Goal: Information Seeking & Learning: Learn about a topic

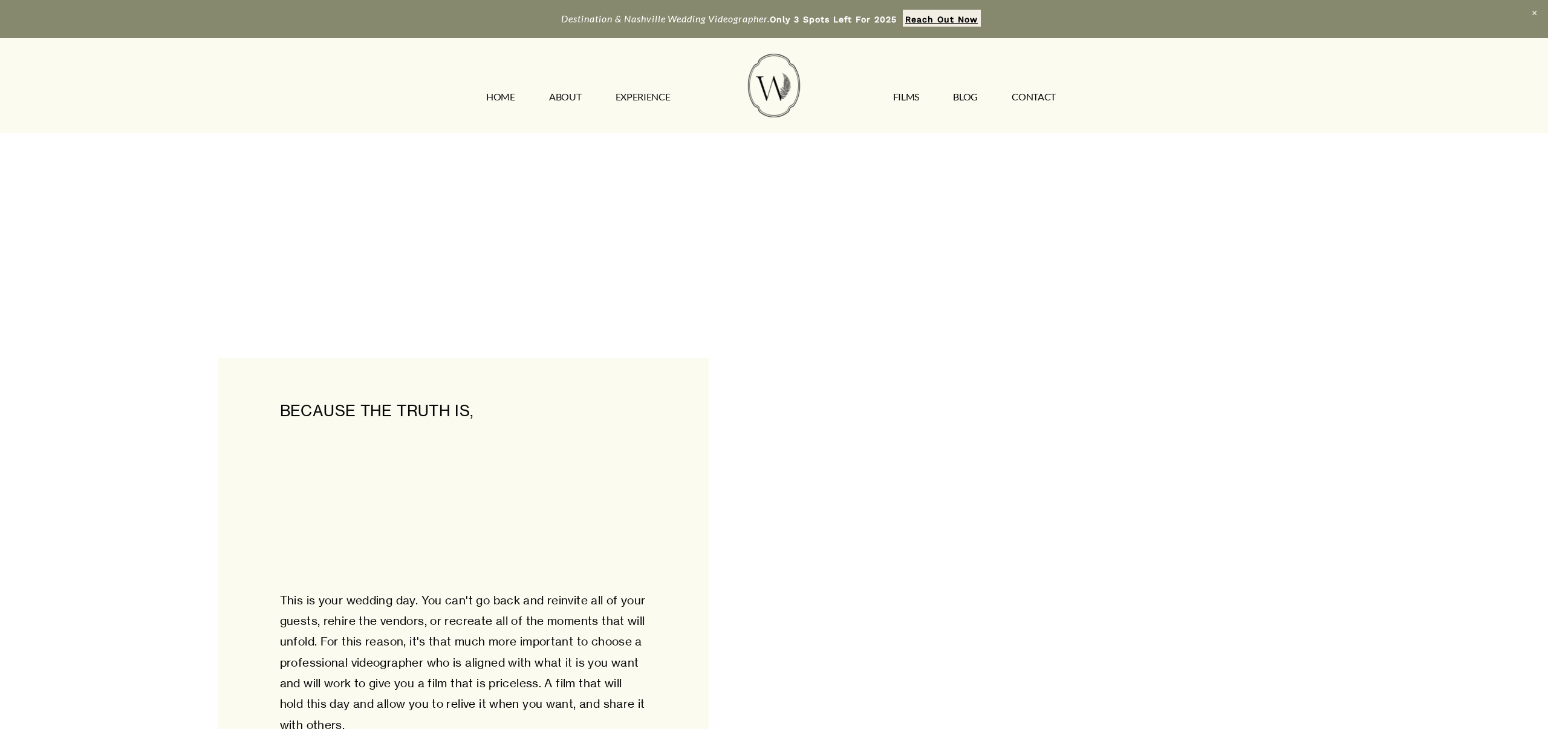
scroll to position [2114, 0]
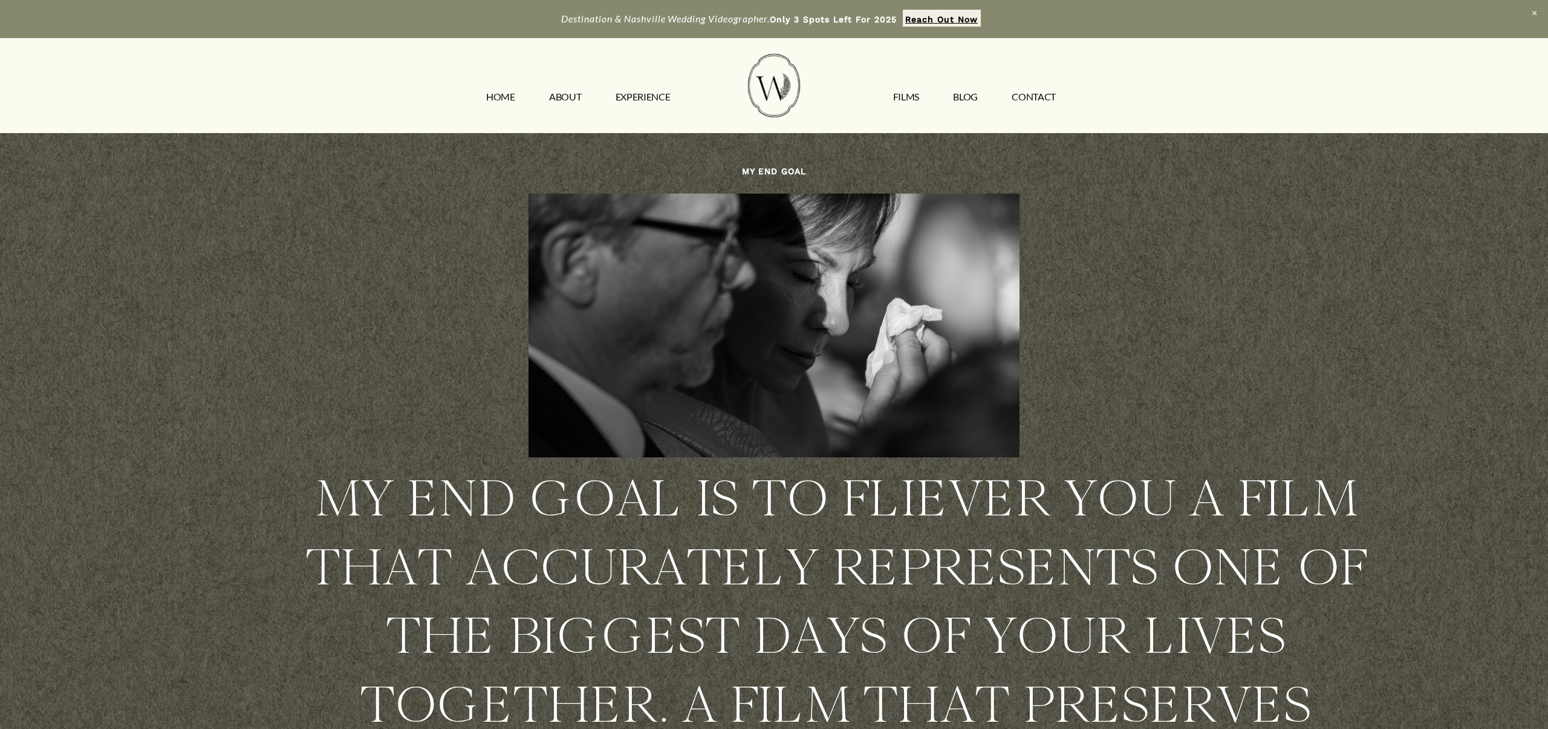
scroll to position [8137, 0]
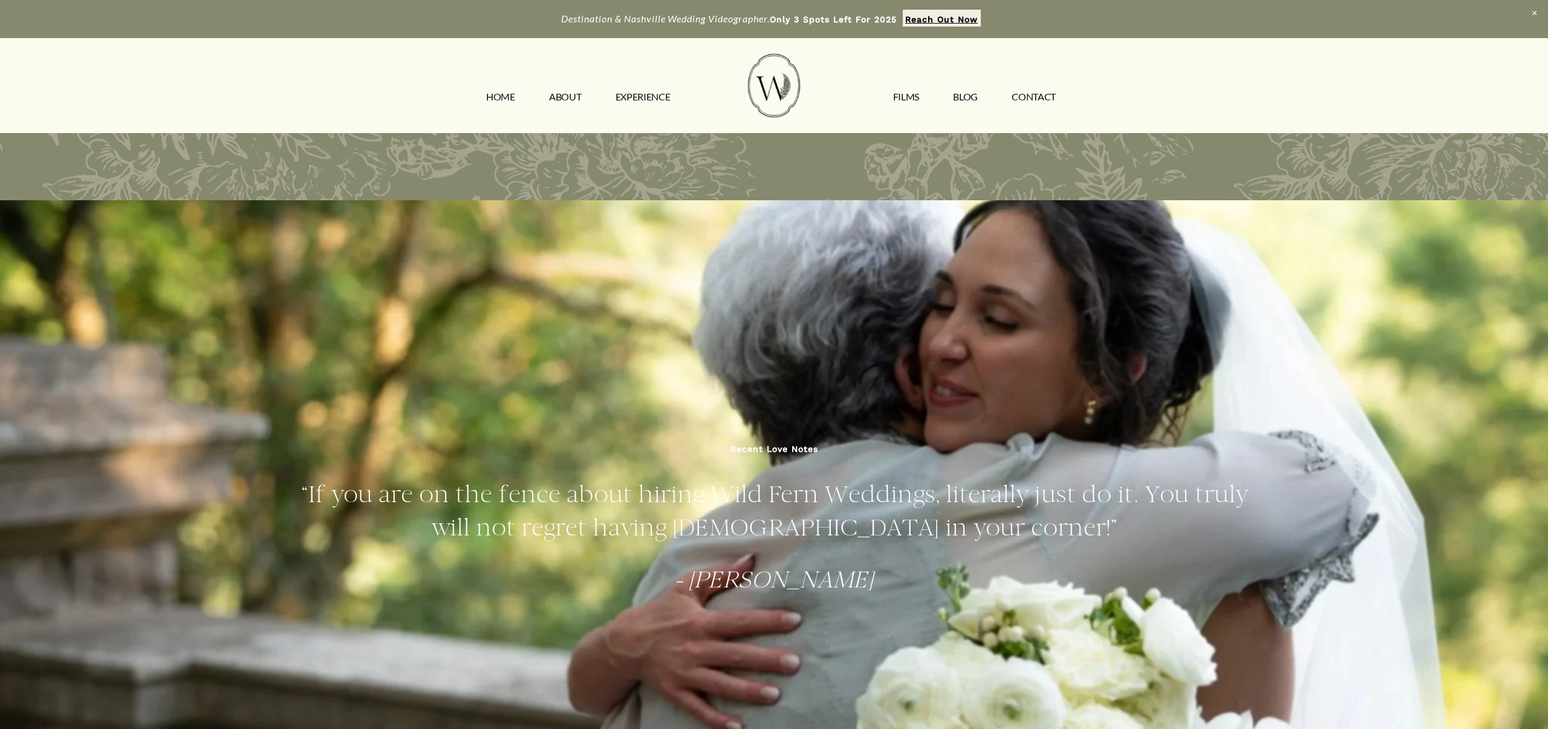
scroll to position [14173, 0]
